Goal: Task Accomplishment & Management: Manage account settings

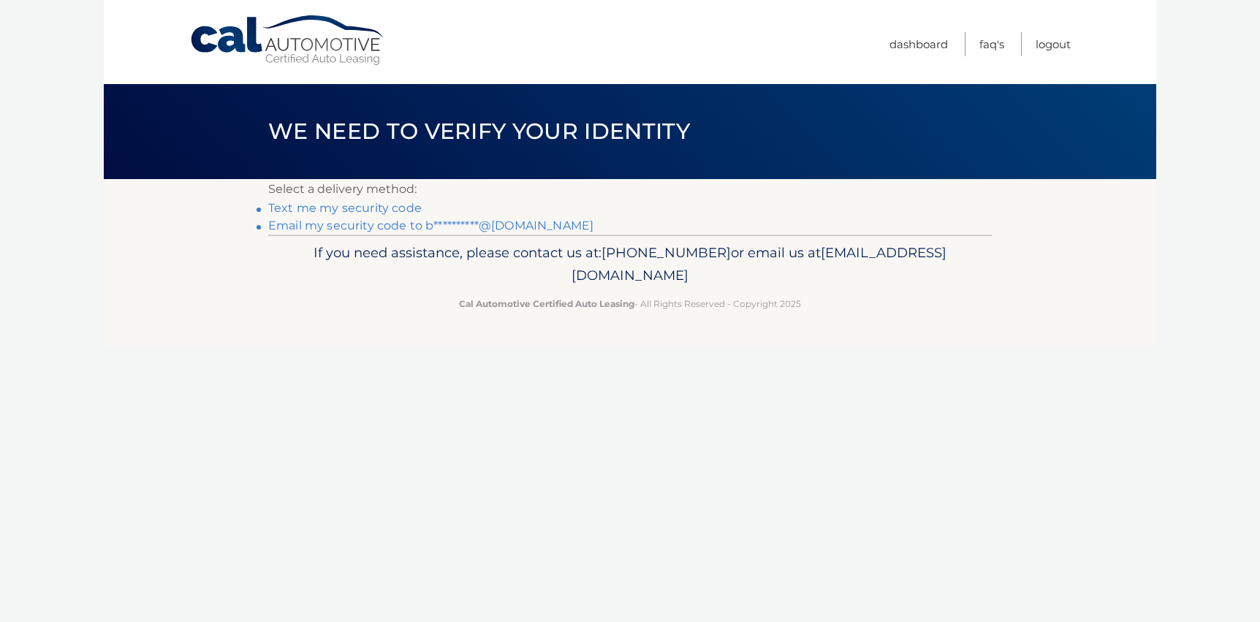
click at [536, 229] on link "**********" at bounding box center [430, 225] width 325 height 14
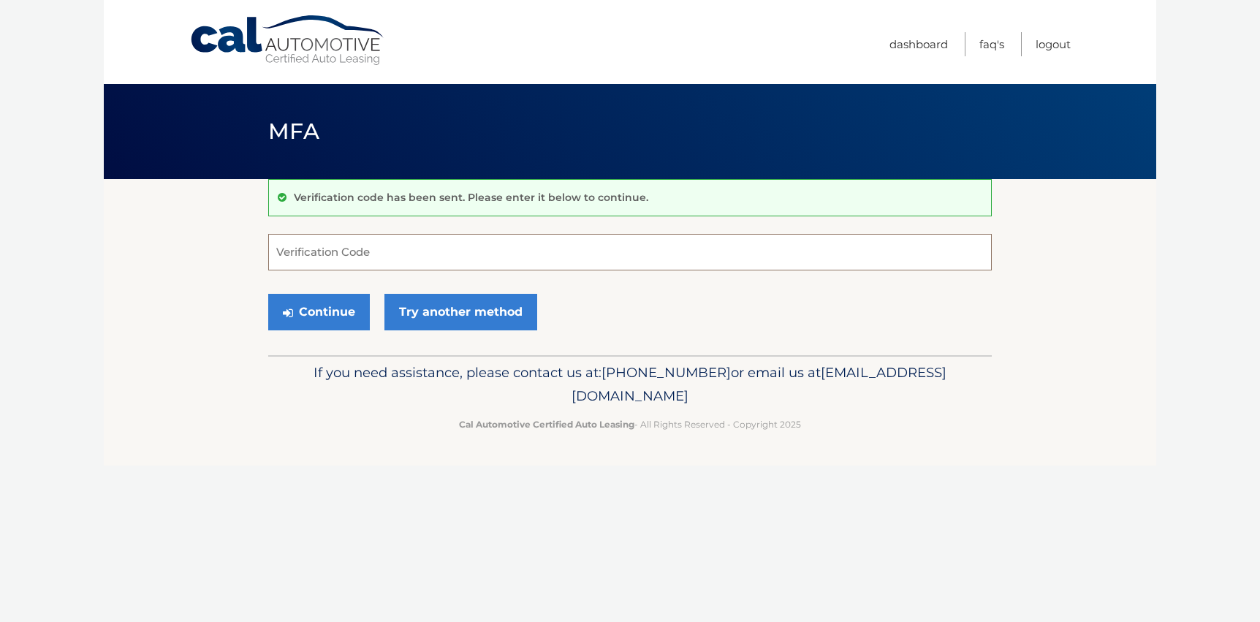
click at [277, 248] on input "Verification Code" at bounding box center [629, 252] width 723 height 37
type input "193454"
click at [327, 315] on button "Continue" at bounding box center [319, 312] width 102 height 37
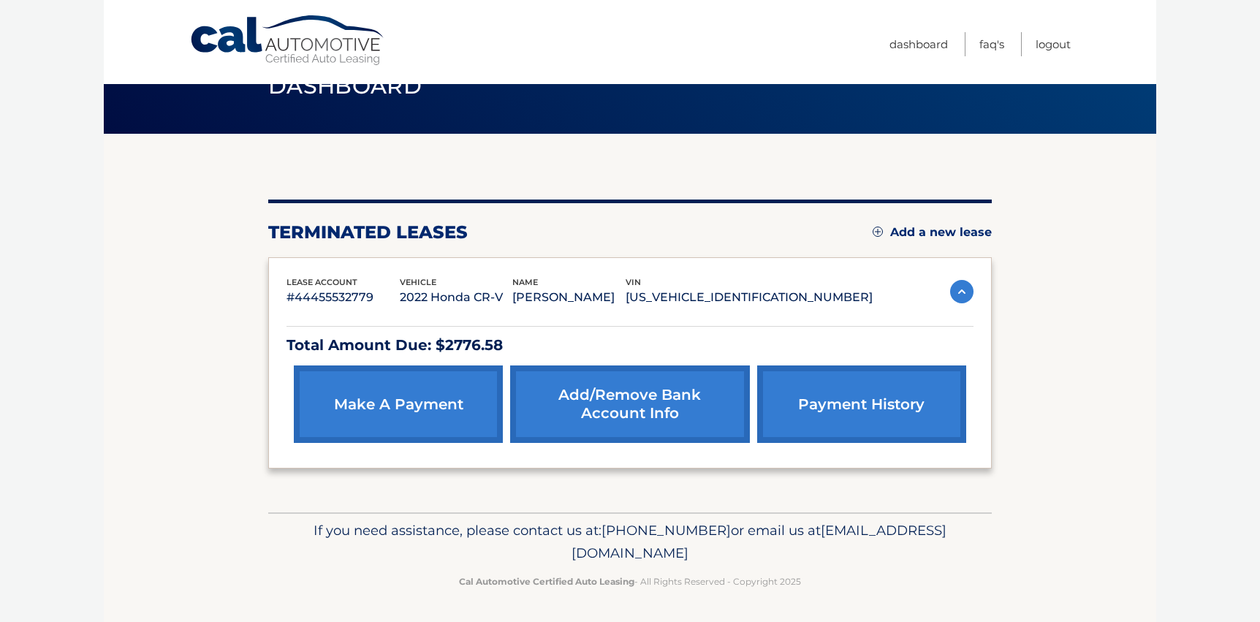
scroll to position [45, 0]
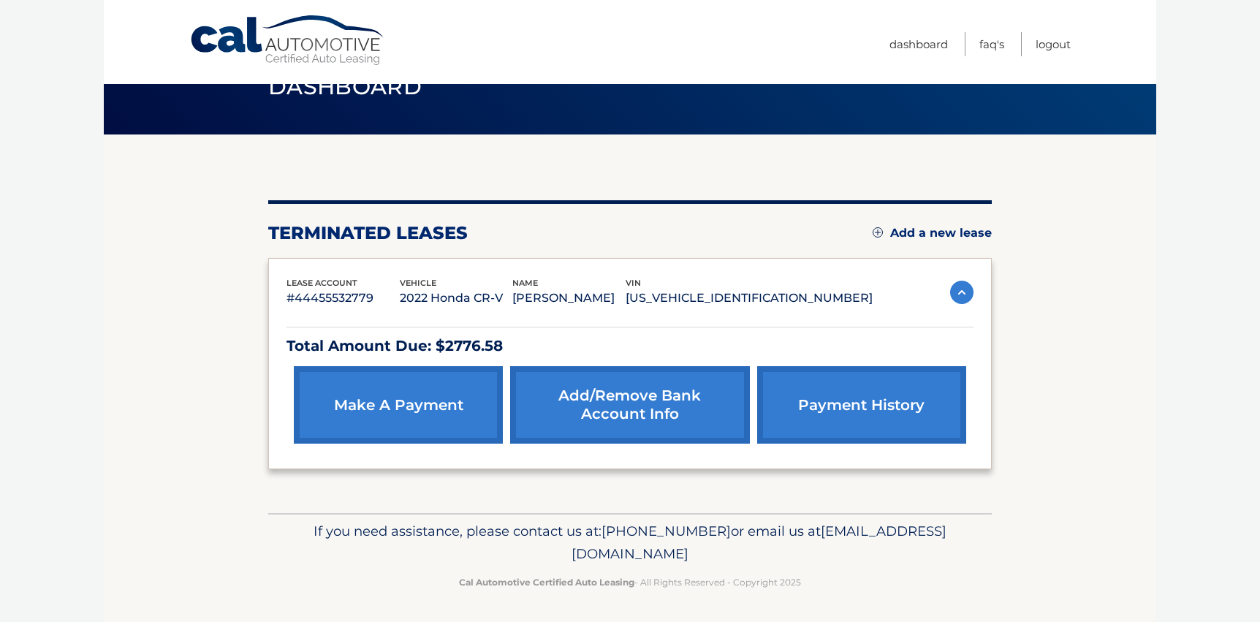
click at [918, 408] on link "payment history" at bounding box center [861, 404] width 209 height 77
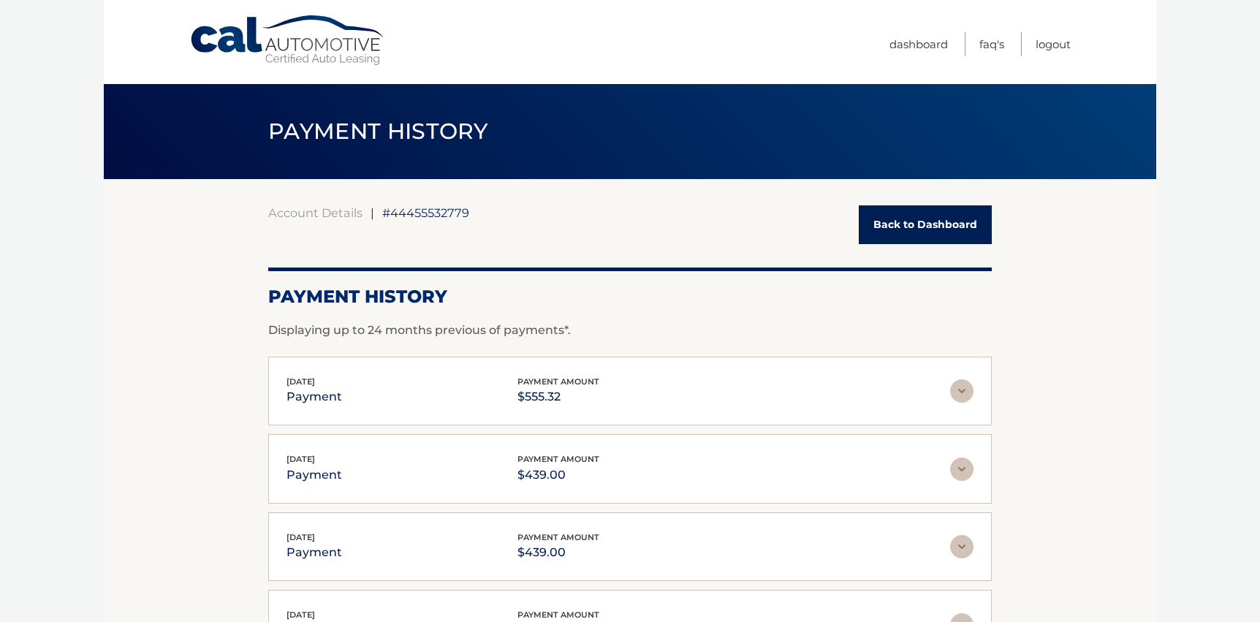
click at [932, 218] on link "Back to Dashboard" at bounding box center [924, 224] width 133 height 39
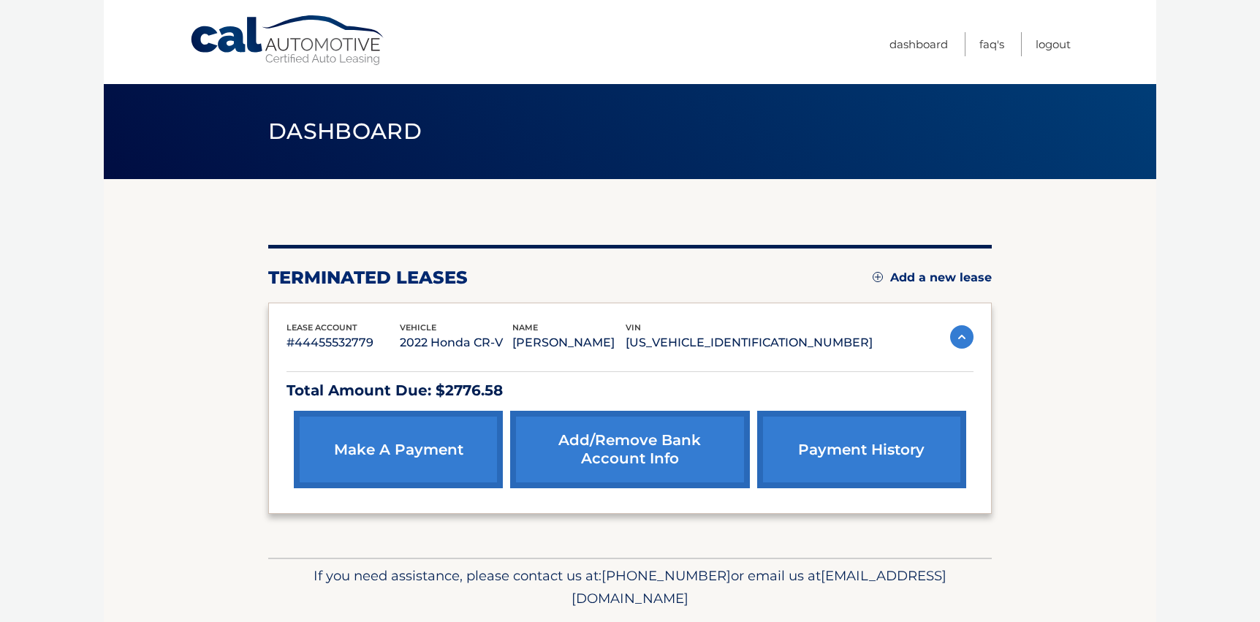
click at [650, 443] on link "Add/Remove bank account info" at bounding box center [629, 449] width 239 height 77
click at [378, 438] on link "make a payment" at bounding box center [398, 449] width 209 height 77
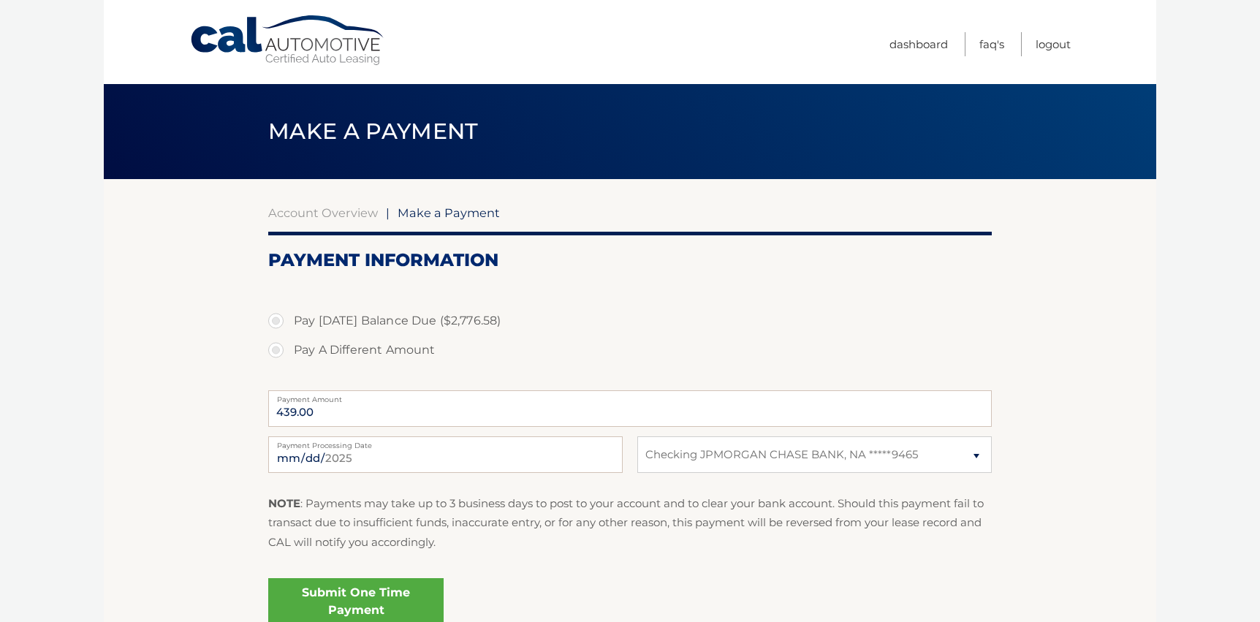
select select "YTY4ZGVhNzMtYjdhZi00NTg2LTlkMjItMjNiYzFmY2Q4ZDdk"
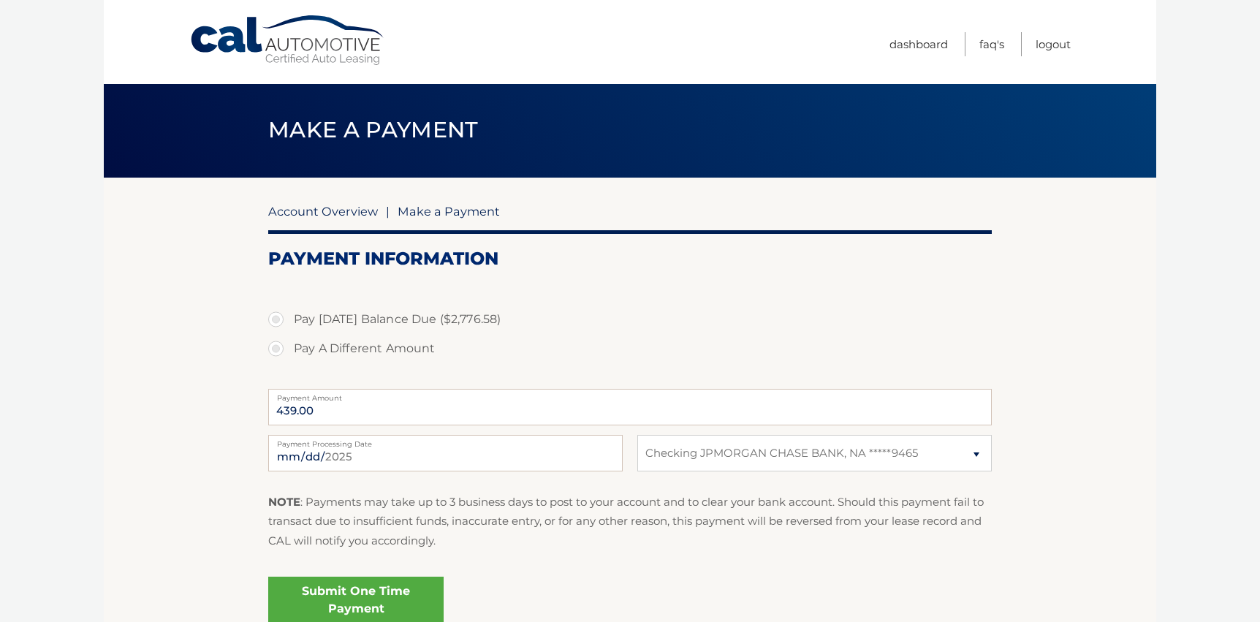
click at [368, 216] on link "Account Overview" at bounding box center [323, 211] width 110 height 15
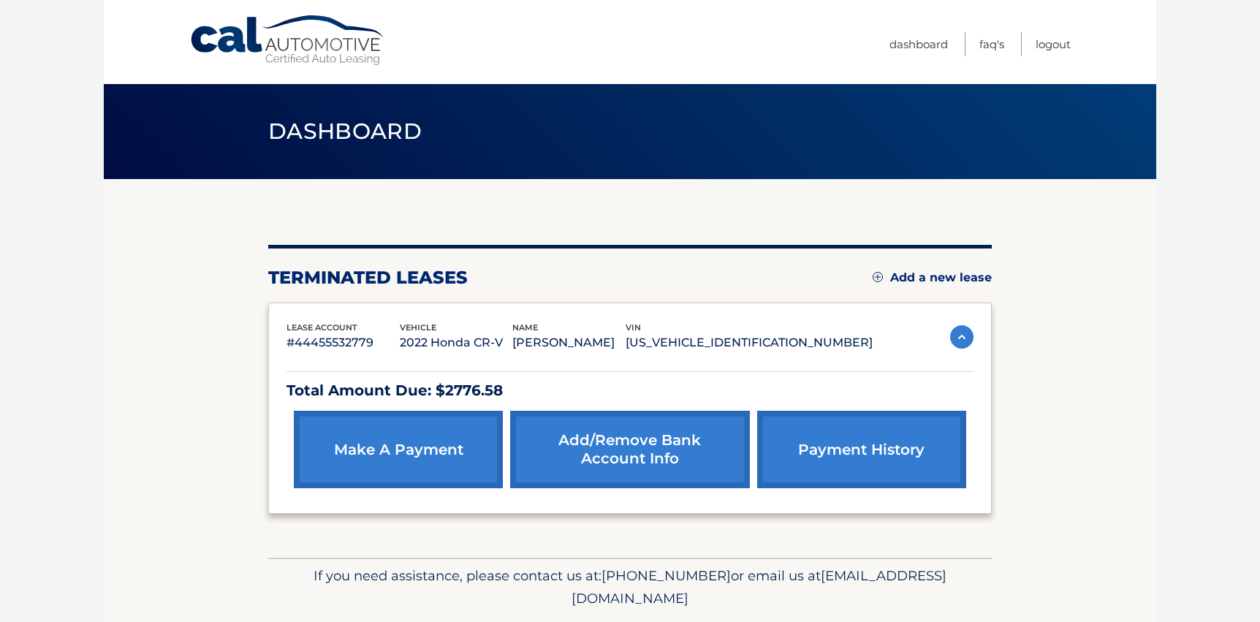
click at [966, 339] on img at bounding box center [961, 336] width 23 height 23
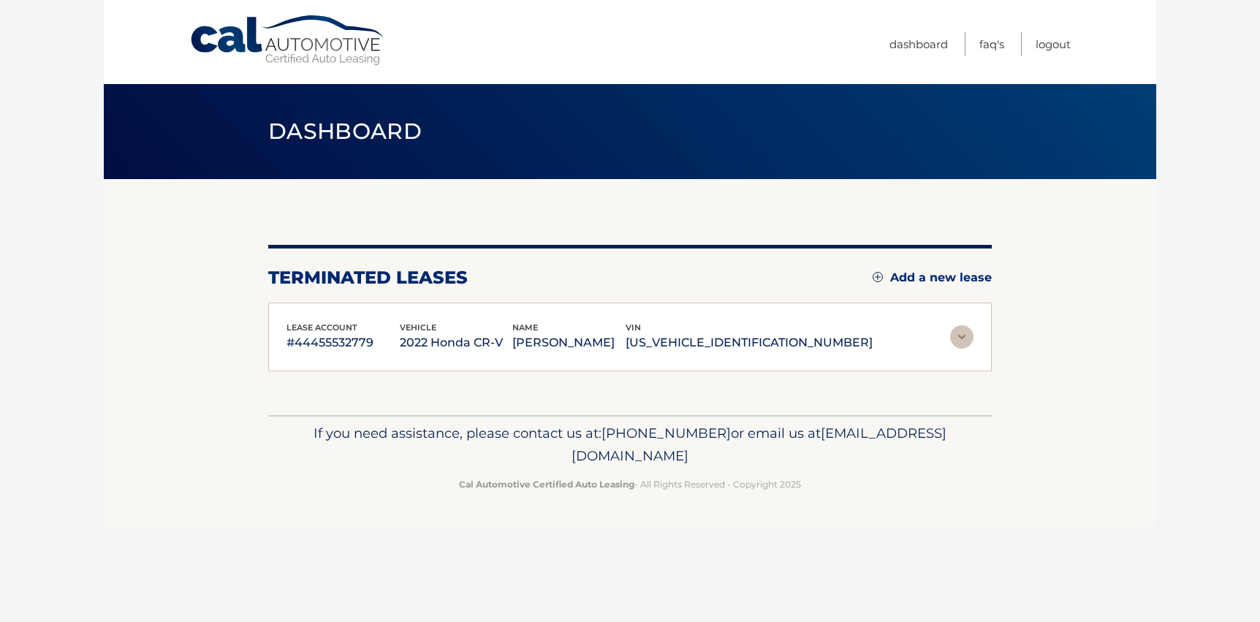
click at [966, 339] on img at bounding box center [961, 336] width 23 height 23
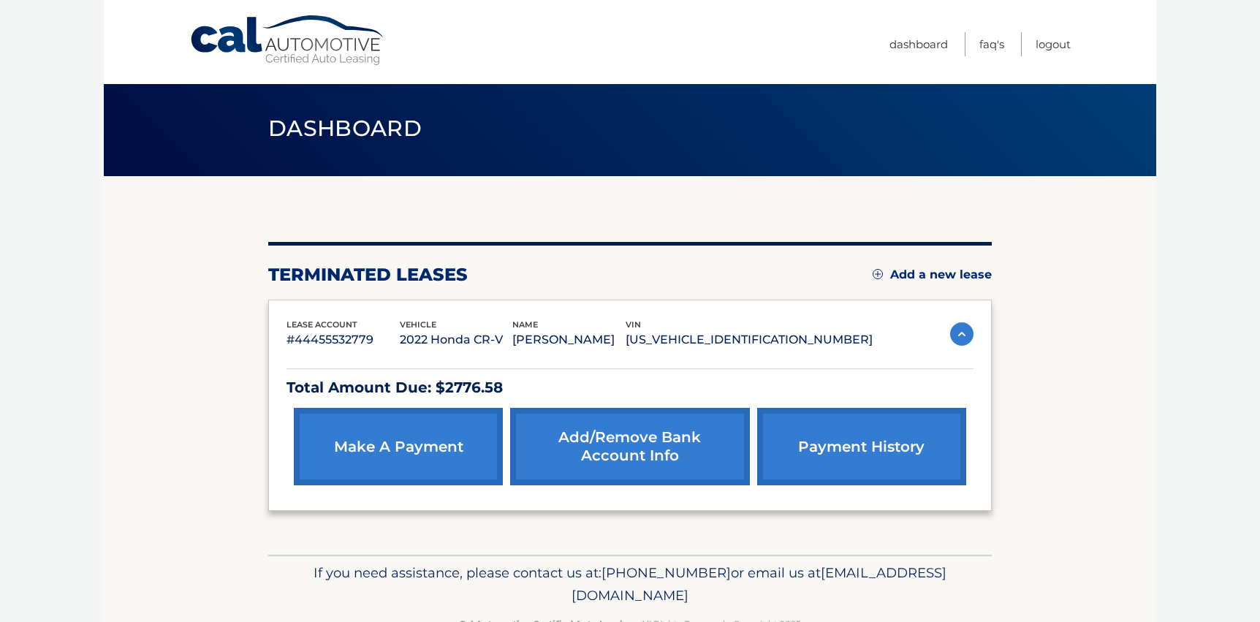
scroll to position [3, 0]
click at [907, 432] on link "payment history" at bounding box center [861, 446] width 209 height 77
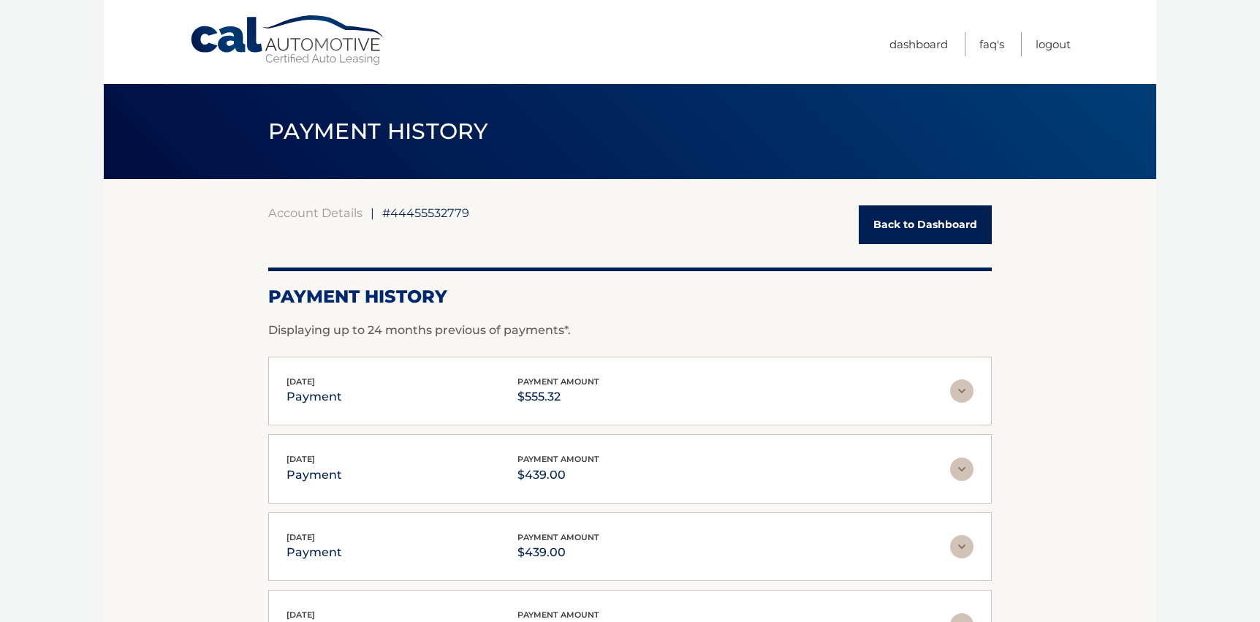
click at [940, 221] on link "Back to Dashboard" at bounding box center [924, 224] width 133 height 39
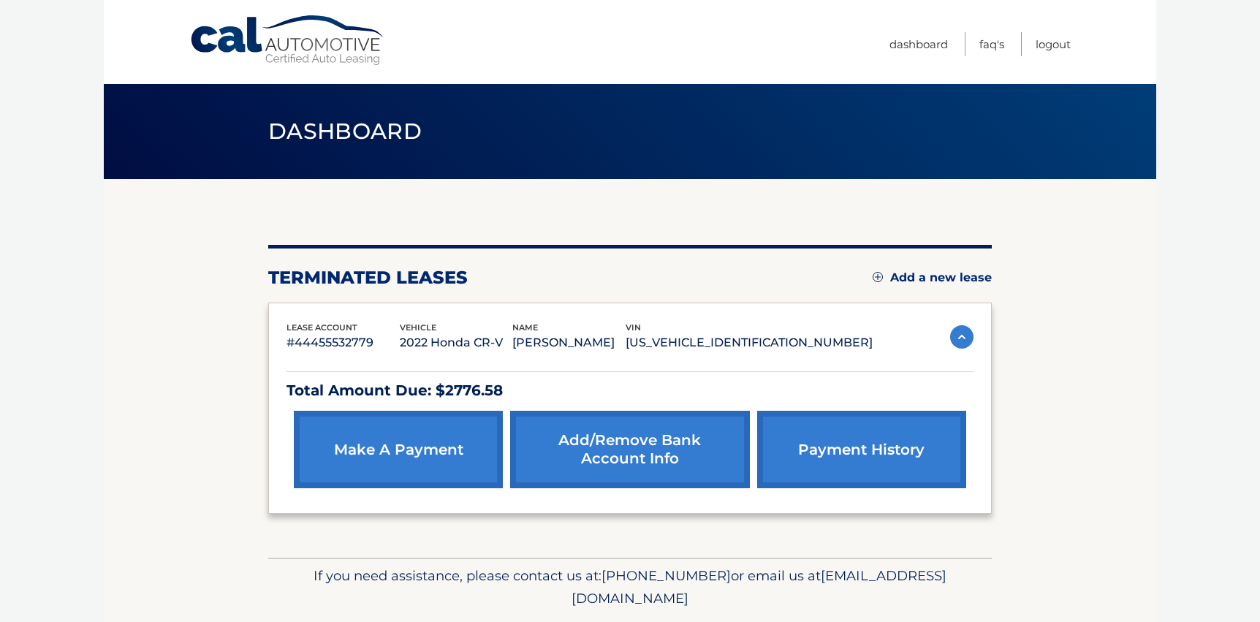
click at [951, 339] on img at bounding box center [961, 336] width 23 height 23
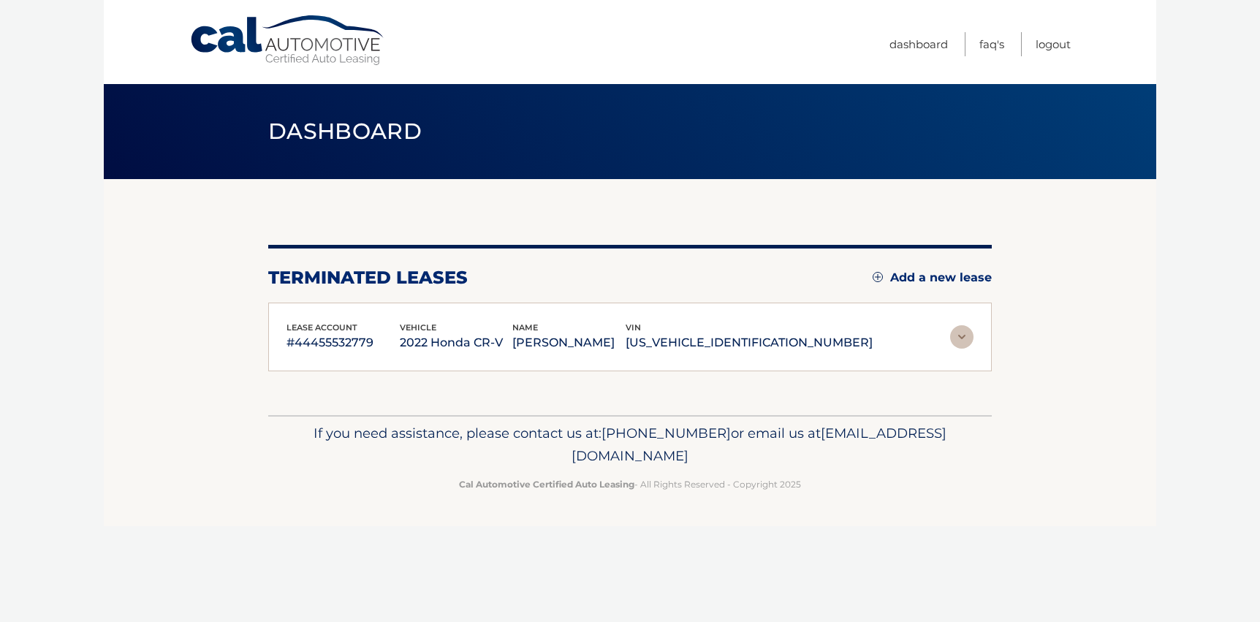
click at [951, 339] on img at bounding box center [961, 336] width 23 height 23
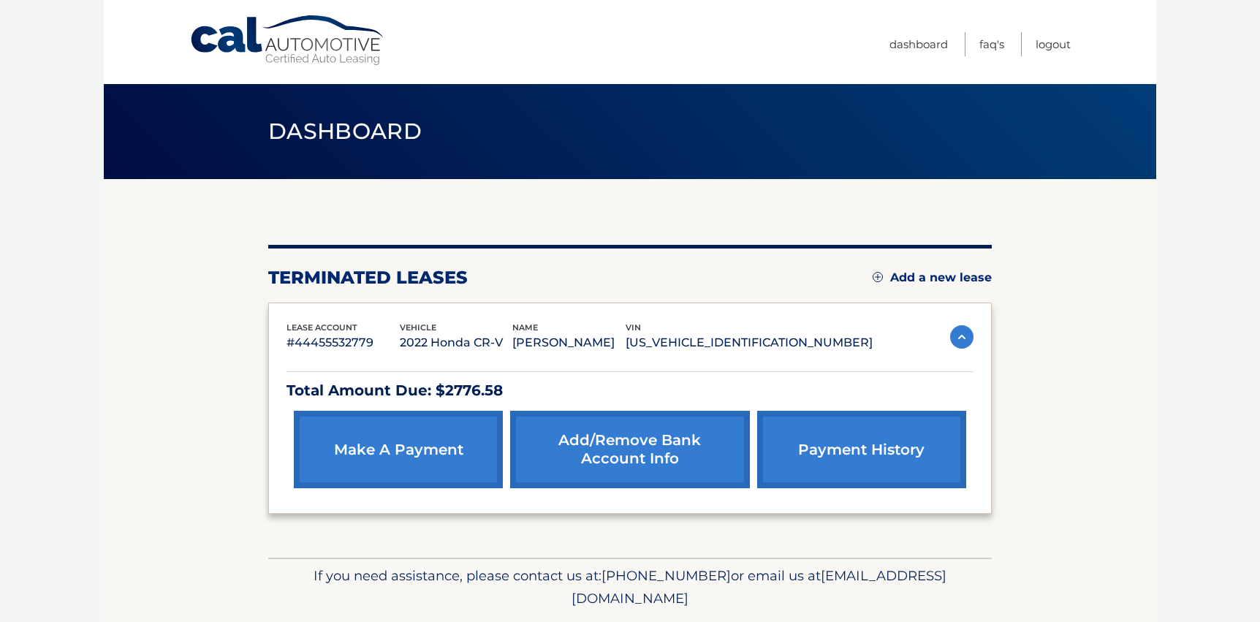
click at [822, 443] on link "payment history" at bounding box center [861, 449] width 209 height 77
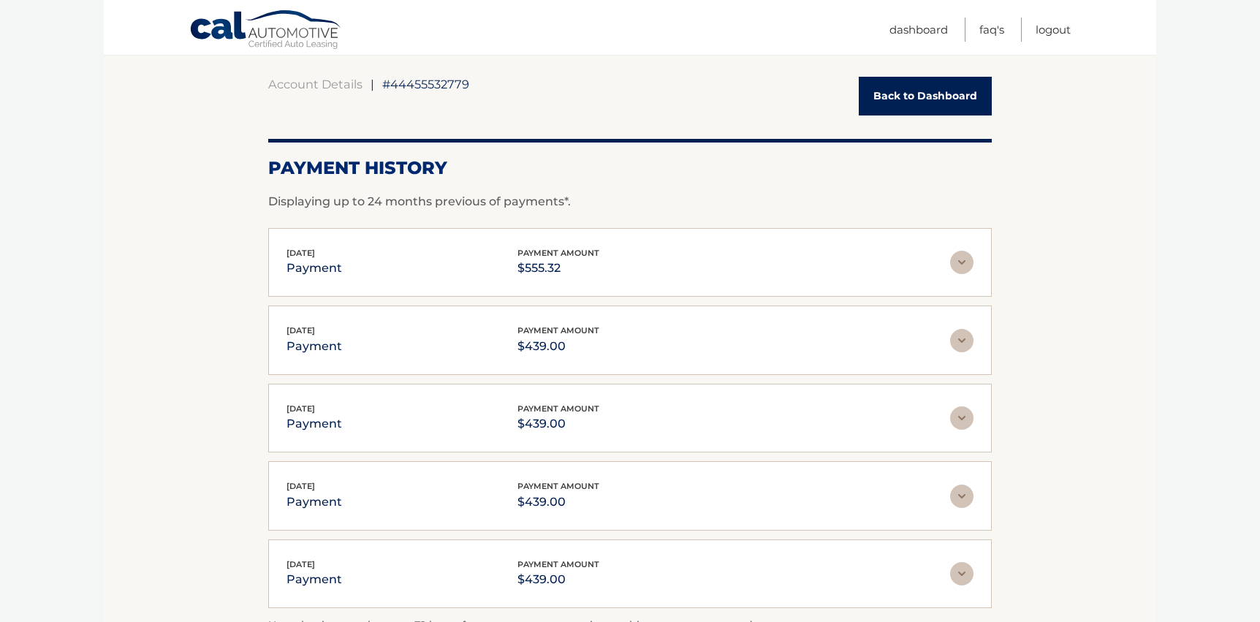
scroll to position [131, 0]
click at [959, 259] on img at bounding box center [961, 259] width 23 height 23
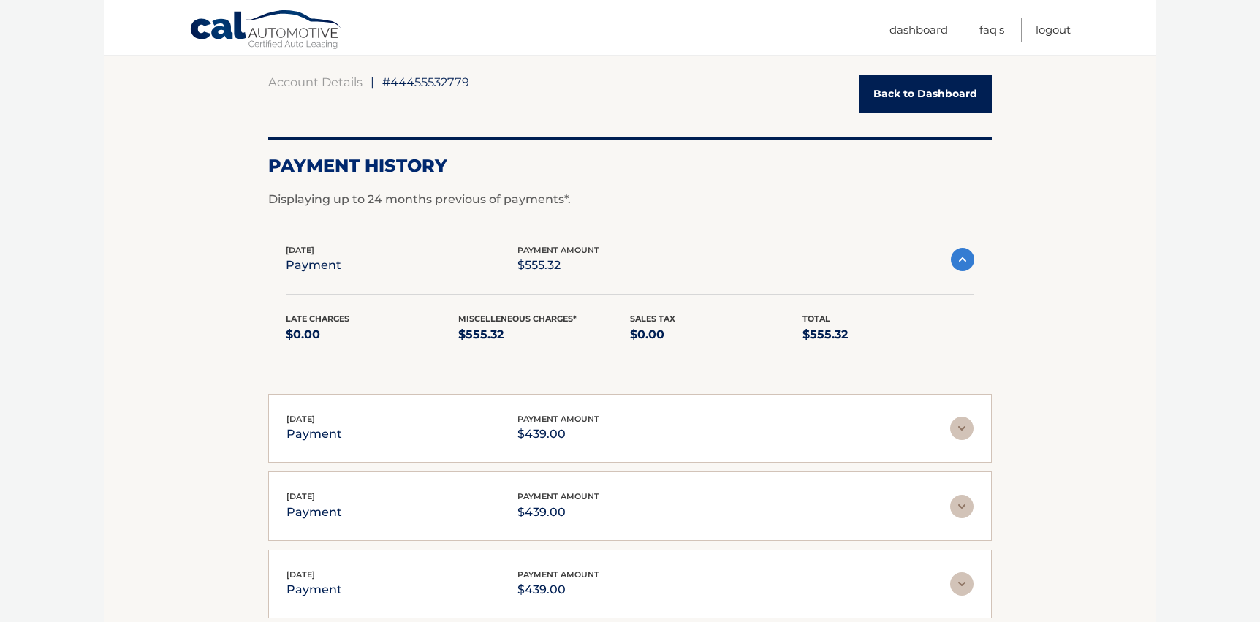
click at [957, 421] on img at bounding box center [961, 427] width 23 height 23
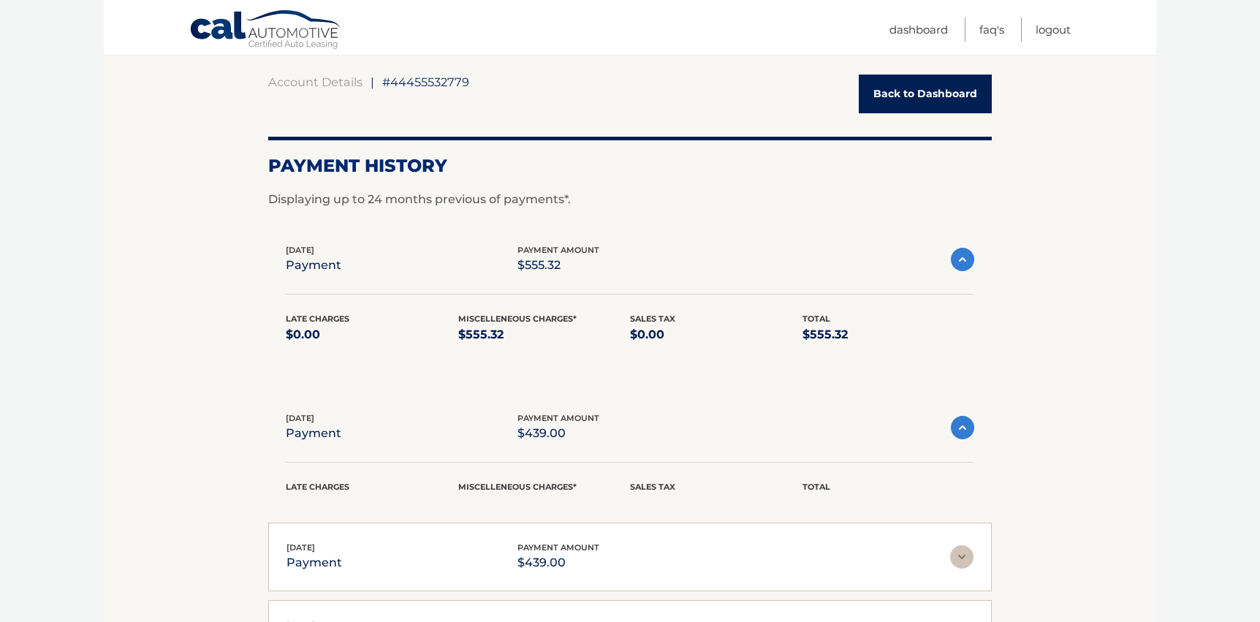
scroll to position [126, 0]
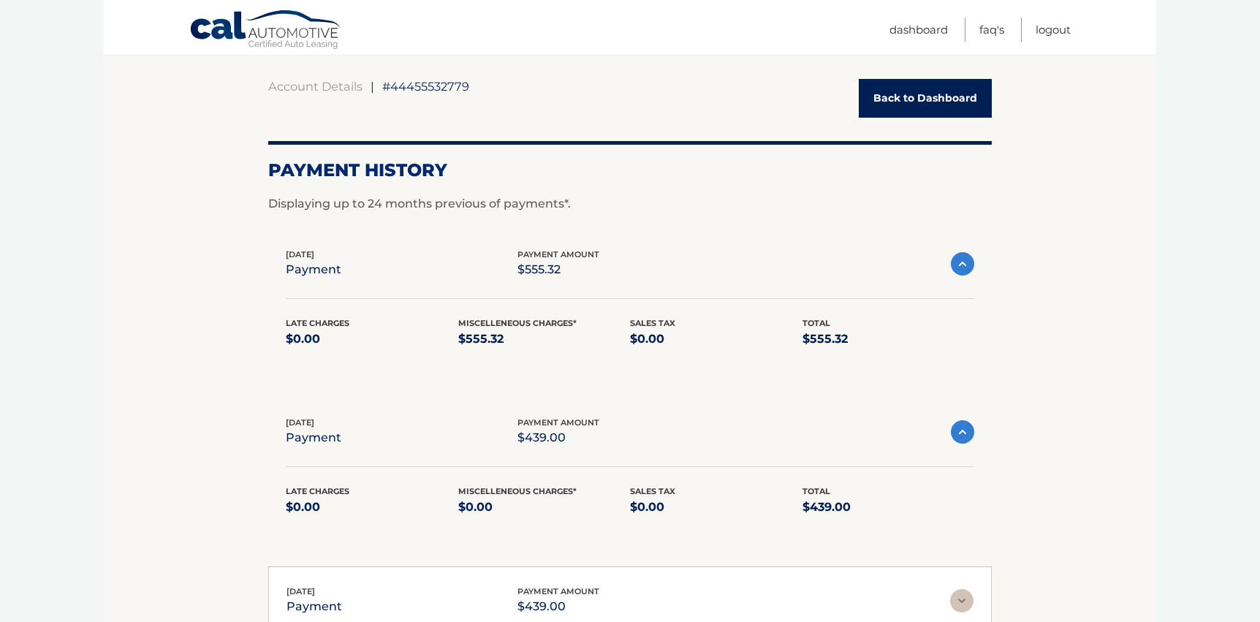
click at [956, 421] on img at bounding box center [962, 431] width 23 height 23
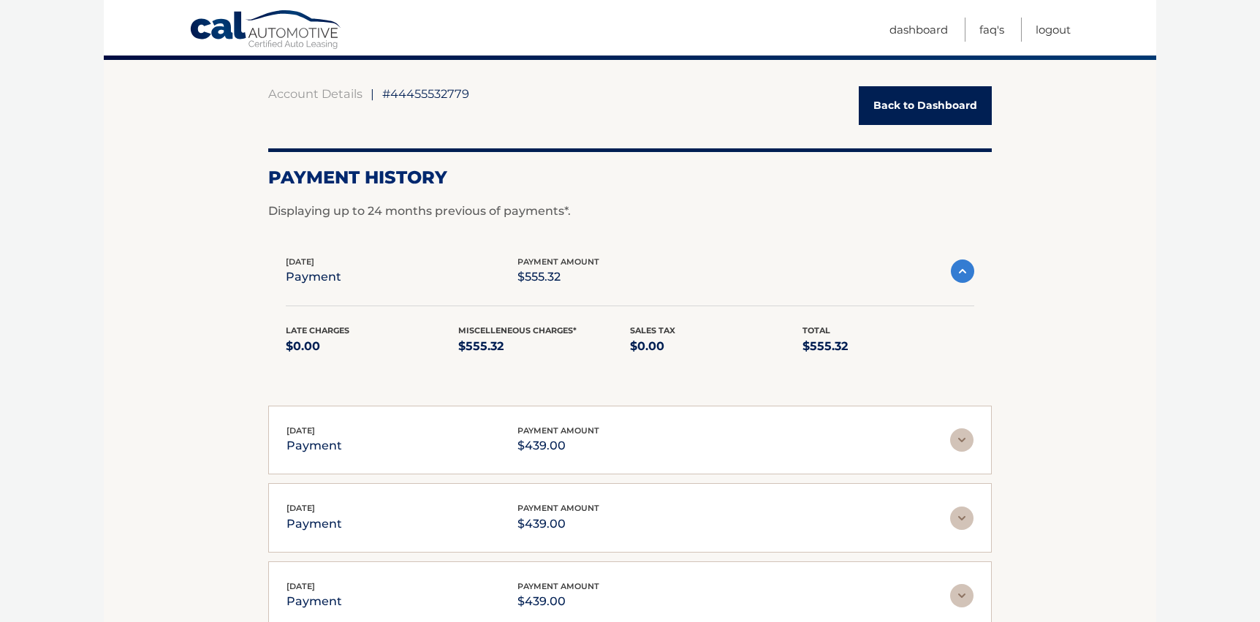
scroll to position [116, 0]
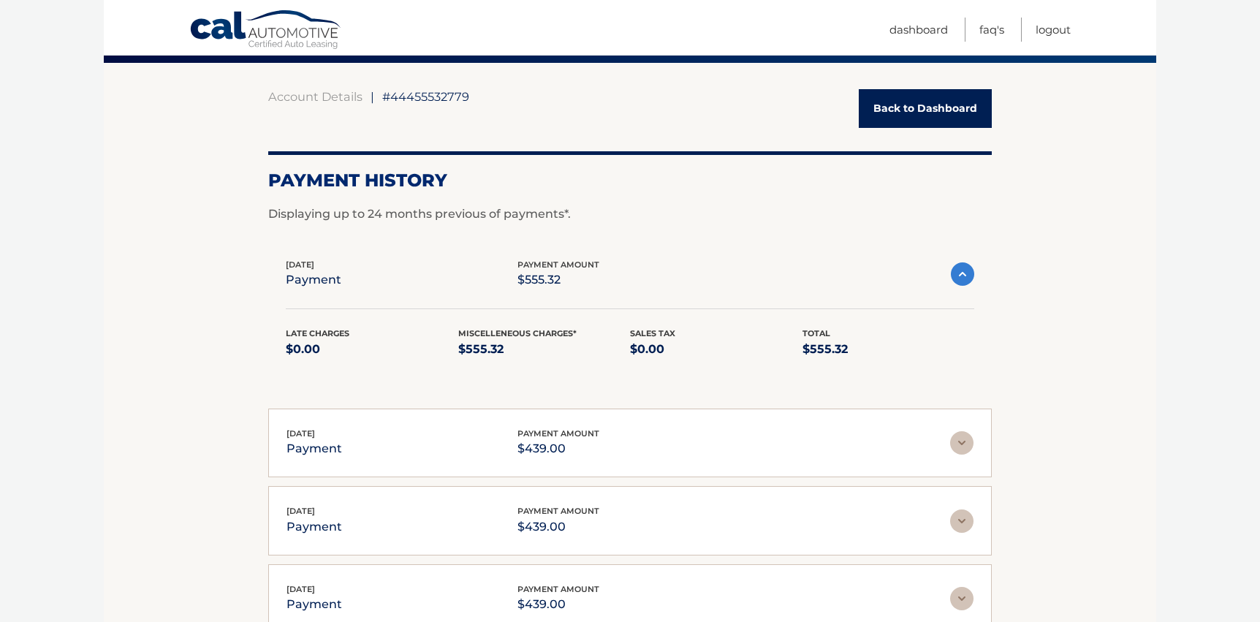
click at [970, 268] on img at bounding box center [962, 273] width 23 height 23
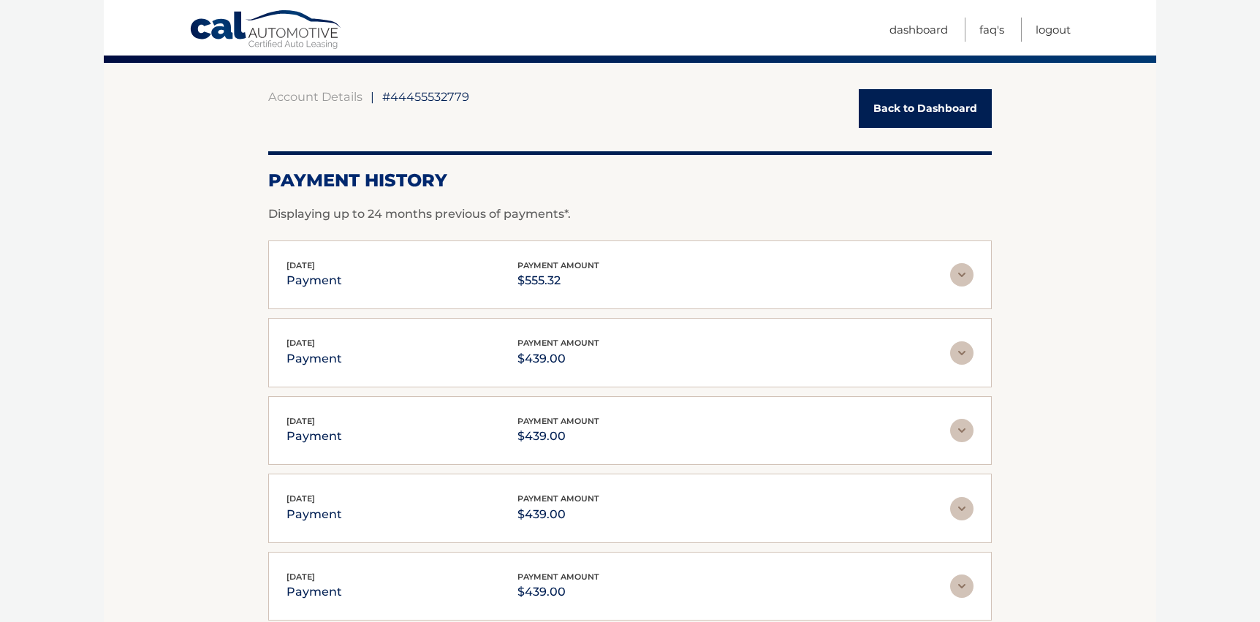
click at [938, 108] on link "Back to Dashboard" at bounding box center [924, 108] width 133 height 39
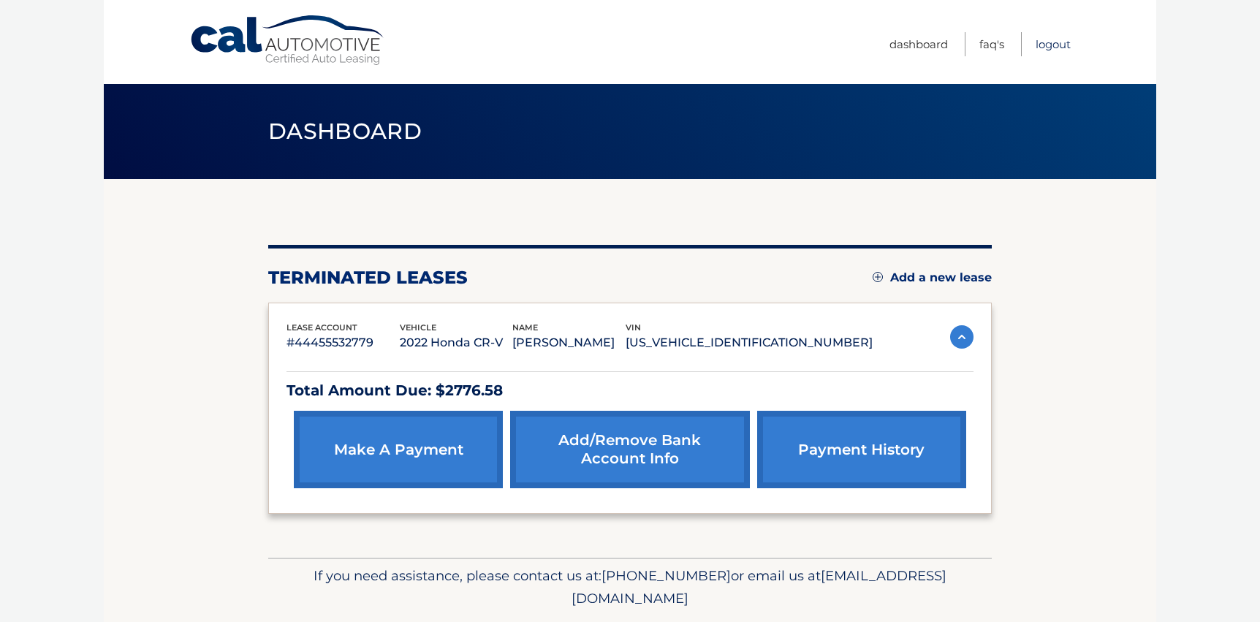
click at [1060, 46] on link "Logout" at bounding box center [1052, 44] width 35 height 24
